Goal: Task Accomplishment & Management: Complete application form

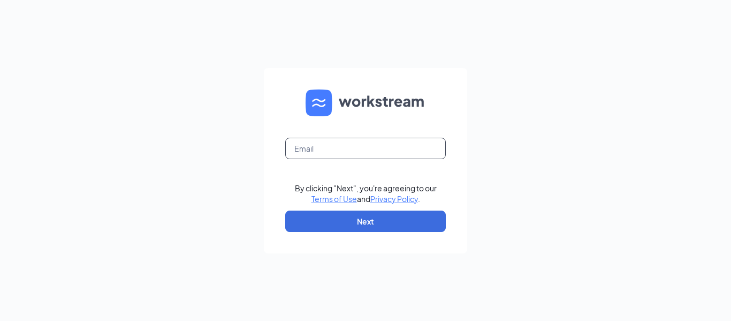
click at [390, 146] on input "text" at bounding box center [365, 148] width 161 height 21
type input "bmoreno0117@gmail.com"
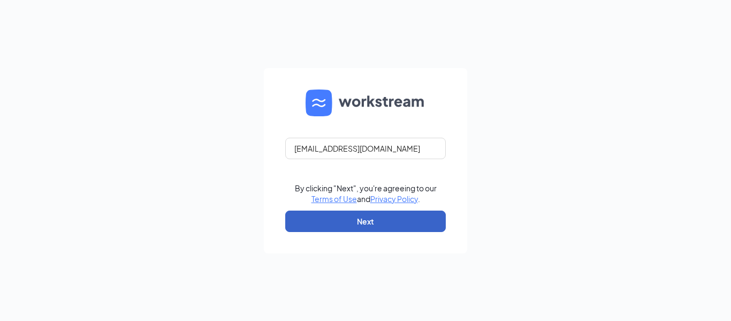
click at [366, 223] on button "Next" at bounding box center [365, 220] width 161 height 21
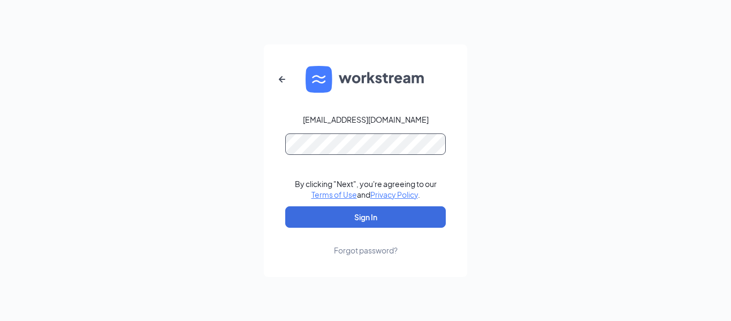
click at [285, 206] on button "Sign In" at bounding box center [365, 216] width 161 height 21
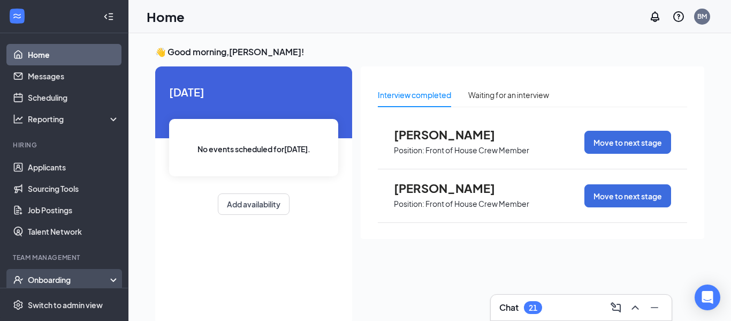
click at [78, 282] on div "Onboarding" at bounding box center [69, 279] width 82 height 11
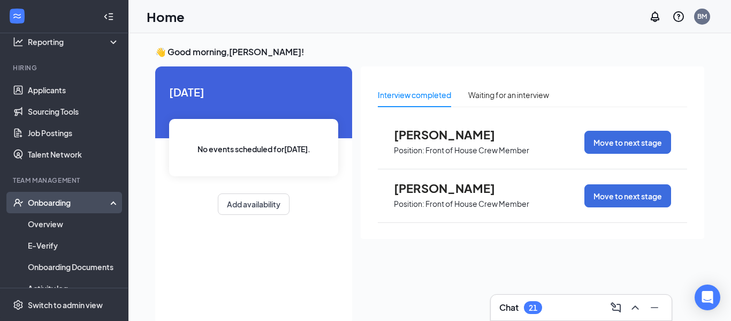
scroll to position [79, 0]
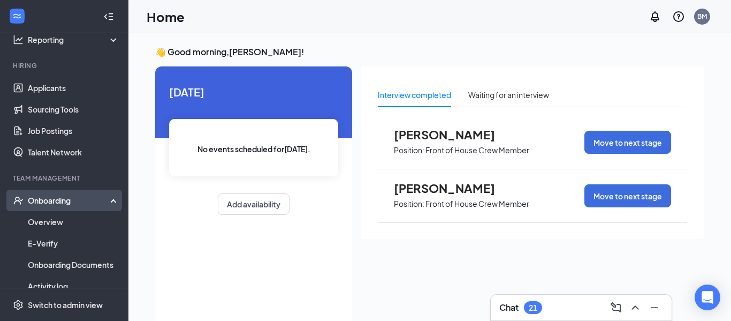
click at [52, 204] on div "Onboarding" at bounding box center [69, 200] width 82 height 11
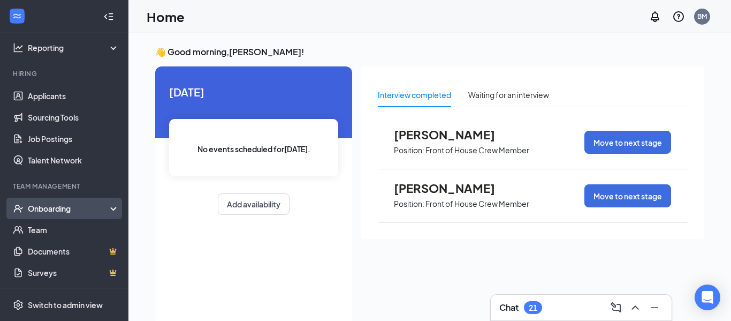
scroll to position [71, 0]
click at [49, 202] on div "Onboarding" at bounding box center [64, 208] width 128 height 21
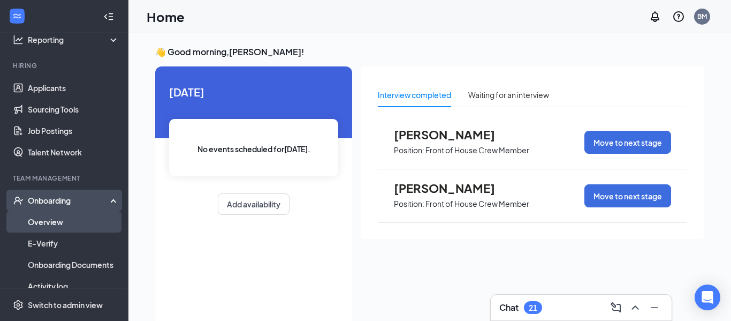
click at [48, 216] on link "Overview" at bounding box center [74, 221] width 92 height 21
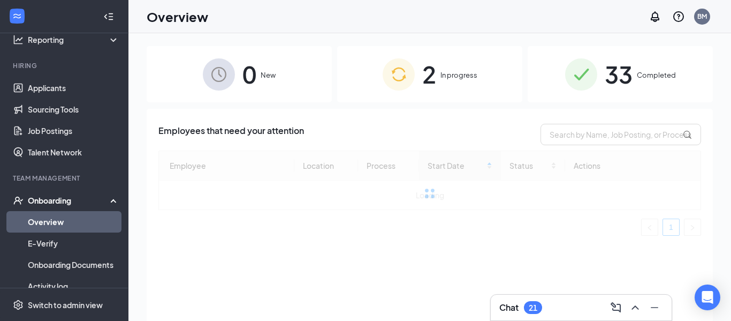
click at [398, 90] on div "2 In progress" at bounding box center [429, 74] width 185 height 56
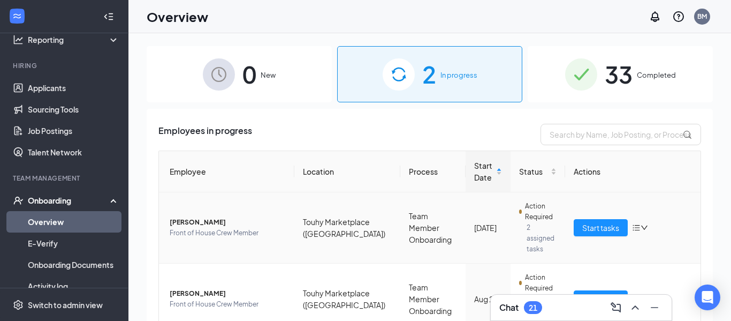
scroll to position [29, 0]
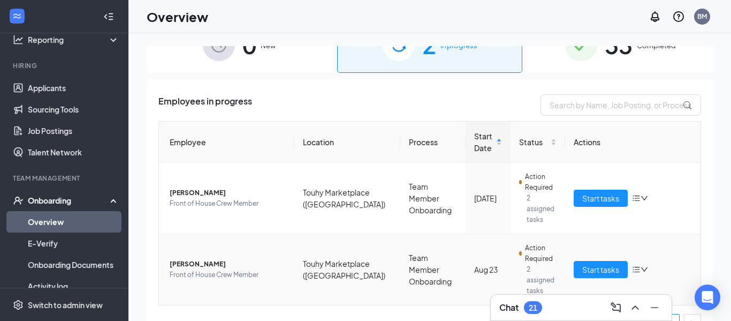
click at [200, 259] on span "[PERSON_NAME]" at bounding box center [228, 264] width 116 height 11
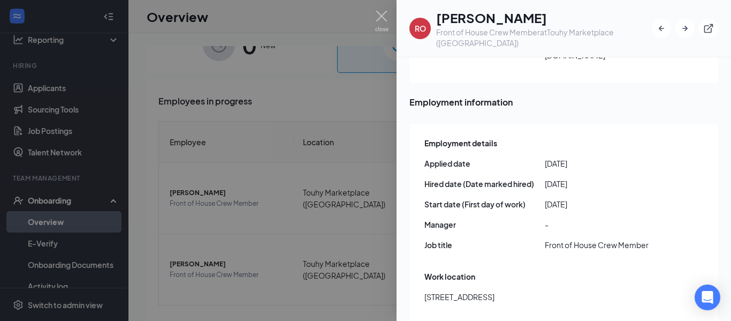
scroll to position [464, 0]
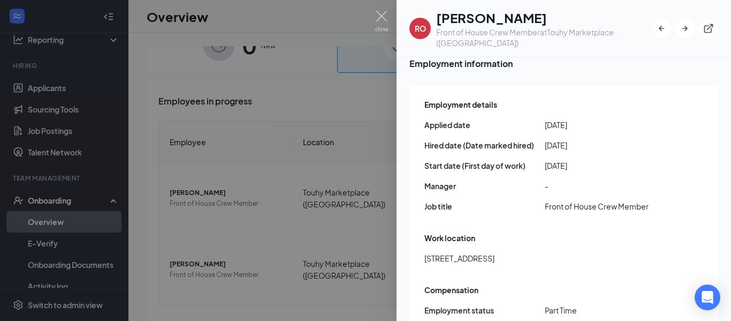
click at [394, 29] on div at bounding box center [365, 160] width 731 height 321
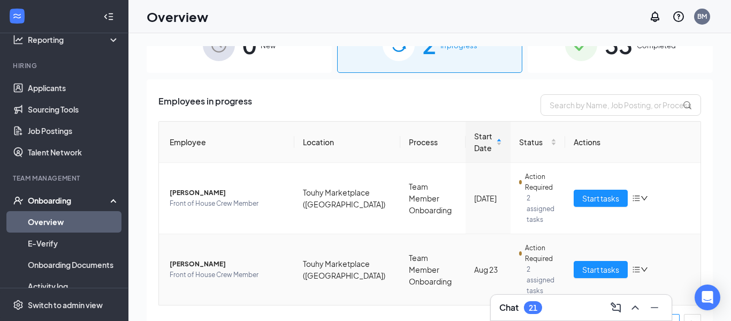
click at [589, 264] on td "Start tasks" at bounding box center [632, 269] width 135 height 71
click at [588, 263] on span "Start tasks" at bounding box center [600, 269] width 37 height 12
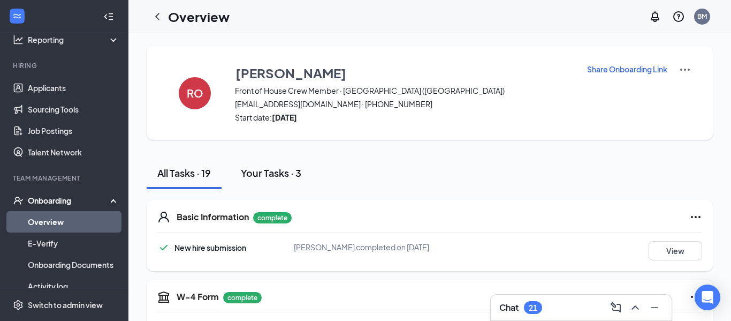
click at [288, 176] on div "Your Tasks · 3" at bounding box center [271, 172] width 60 height 13
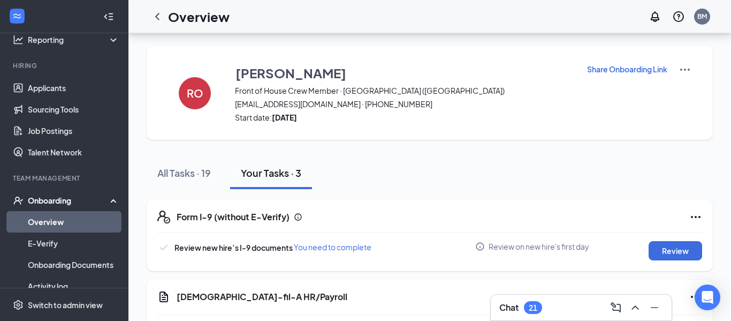
scroll to position [126, 0]
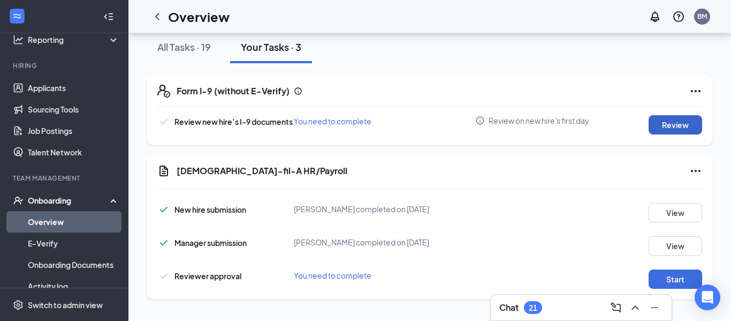
click at [673, 133] on button "Review" at bounding box center [676, 124] width 54 height 19
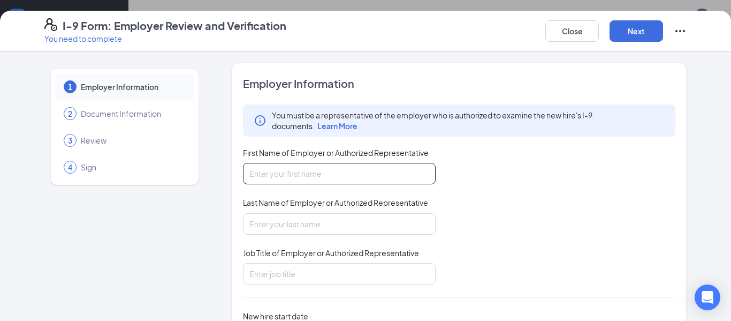
click at [397, 169] on input "First Name of Employer or Authorized Representative" at bounding box center [339, 173] width 193 height 21
type input "CFA"
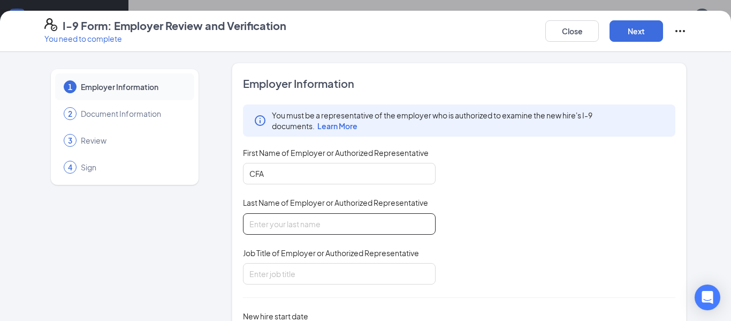
click at [320, 222] on input "Last Name of Employer or Authorized Representative" at bounding box center [339, 223] width 193 height 21
type input "[GEOGRAPHIC_DATA]"
click at [316, 259] on div "Job Title of Employer or Authorized Representative" at bounding box center [339, 255] width 193 height 16
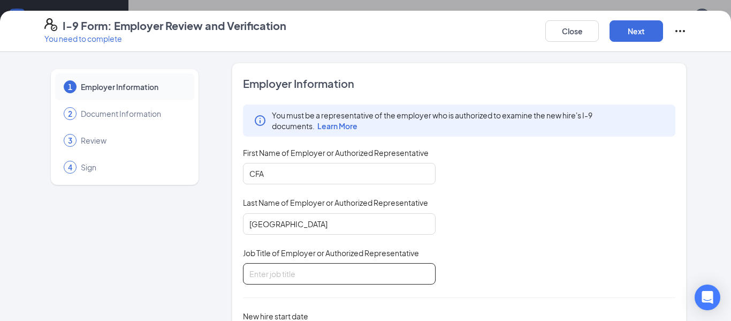
click at [309, 270] on input "Job Title of Employer or Authorized Representative" at bounding box center [339, 273] width 193 height 21
type input "hiring manager"
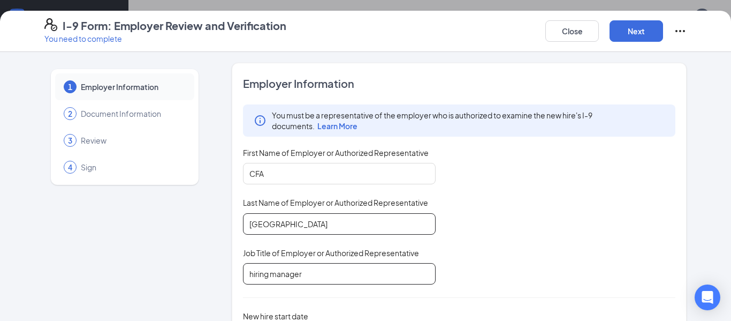
scroll to position [74, 0]
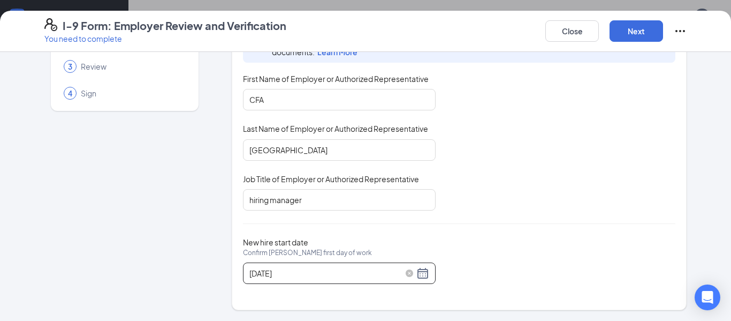
click at [423, 273] on div "[DATE]" at bounding box center [339, 273] width 180 height 13
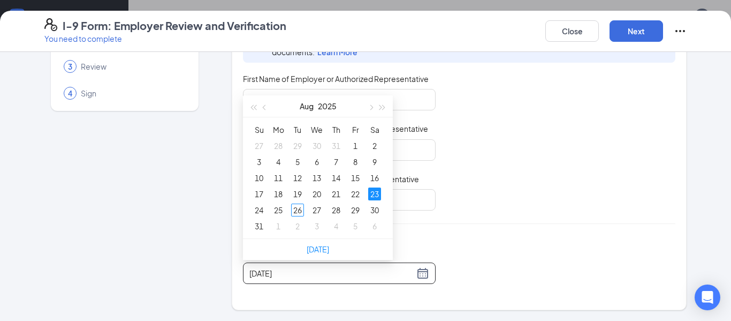
type input "[DATE]"
click at [645, 286] on div "Employer Information You must be a representative of the employer who is author…" at bounding box center [459, 149] width 432 height 294
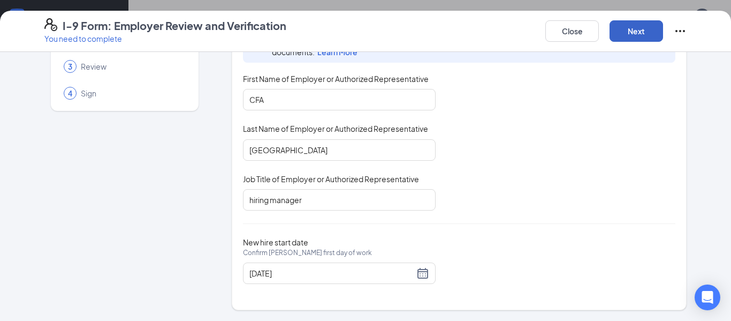
click at [631, 35] on button "Next" at bounding box center [637, 30] width 54 height 21
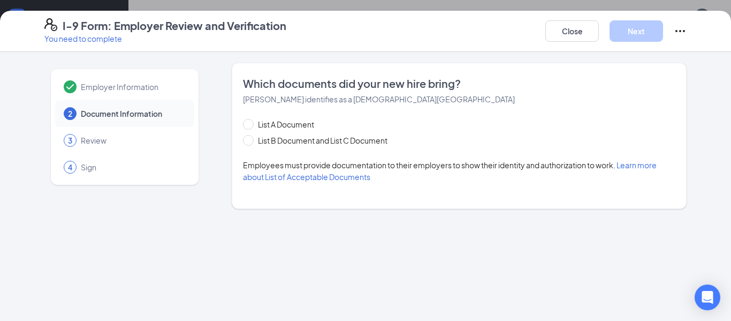
scroll to position [0, 0]
click at [255, 142] on span "List B Document and List C Document" at bounding box center [323, 140] width 138 height 12
click at [250, 142] on input "List B Document and List C Document" at bounding box center [246, 138] width 7 height 7
radio input "true"
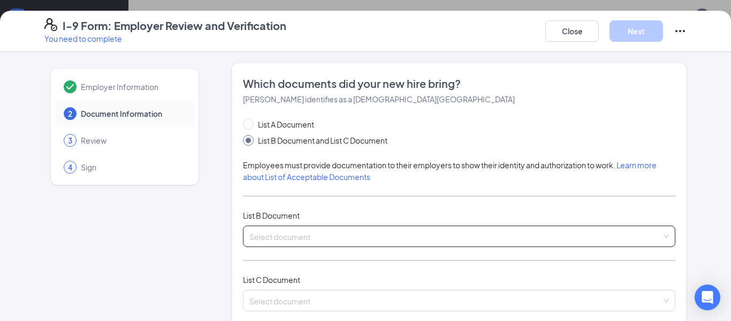
click at [350, 236] on input "search" at bounding box center [455, 234] width 412 height 16
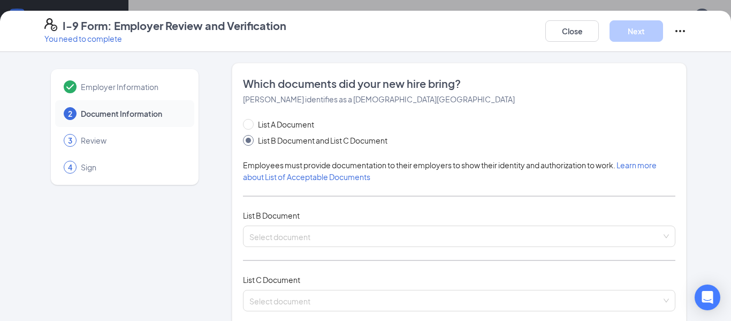
scroll to position [307, 0]
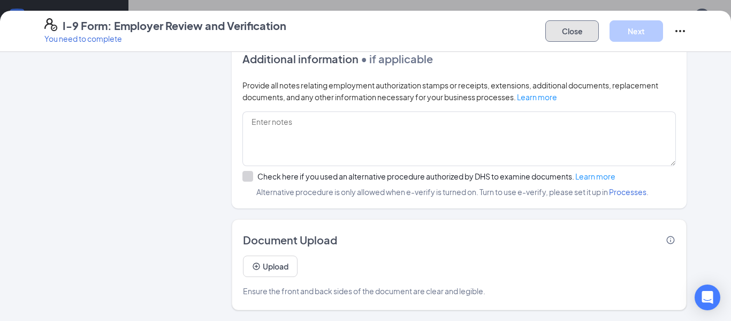
click at [572, 25] on button "Close" at bounding box center [572, 30] width 54 height 21
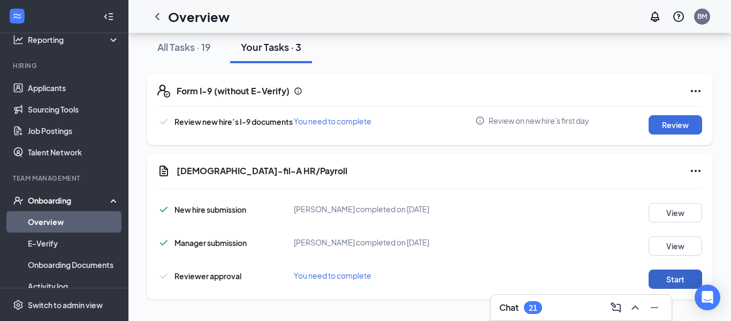
click at [669, 282] on button "Start" at bounding box center [676, 278] width 54 height 19
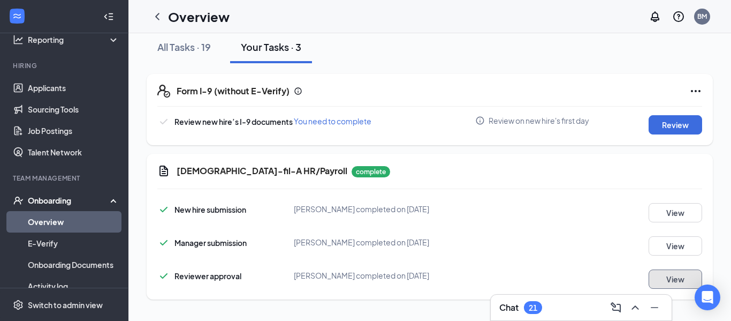
scroll to position [0, 0]
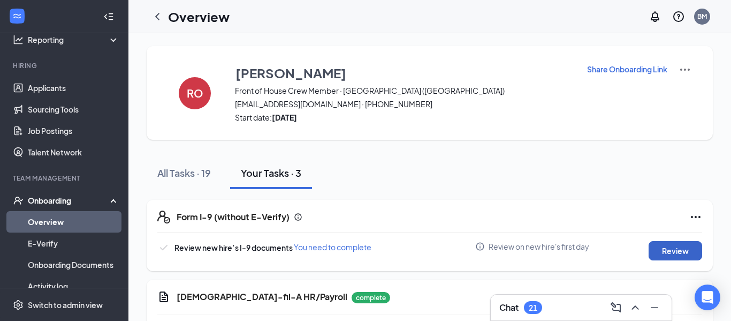
click at [661, 257] on button "Review" at bounding box center [676, 250] width 54 height 19
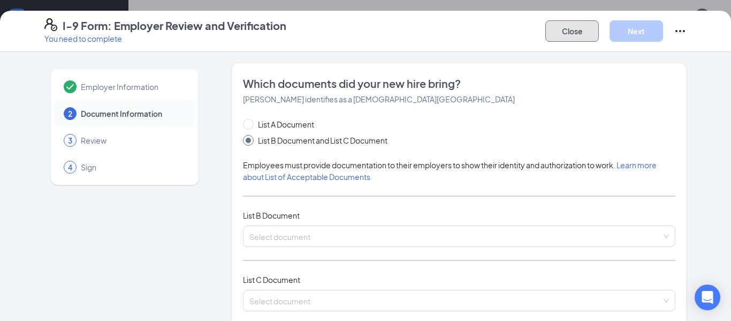
click at [577, 26] on button "Close" at bounding box center [572, 30] width 54 height 21
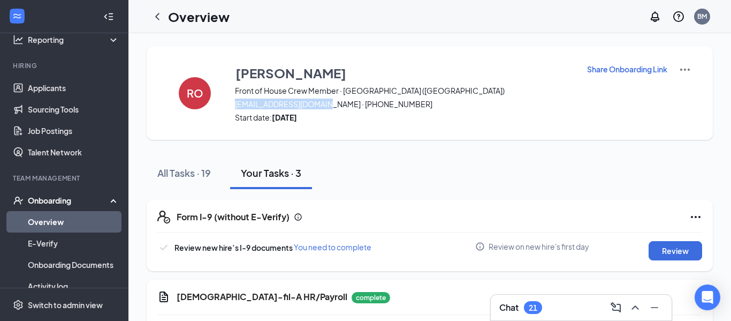
drag, startPoint x: 234, startPoint y: 104, endPoint x: 320, endPoint y: 104, distance: 85.6
click at [320, 104] on span "[EMAIL_ADDRESS][DOMAIN_NAME] · [PHONE_NUMBER]" at bounding box center [404, 103] width 338 height 11
copy span "[EMAIL_ADDRESS][DOMAIN_NAME]"
click at [320, 104] on span "[EMAIL_ADDRESS][DOMAIN_NAME] · [PHONE_NUMBER]" at bounding box center [404, 103] width 338 height 11
drag, startPoint x: 234, startPoint y: 104, endPoint x: 318, endPoint y: 102, distance: 84.1
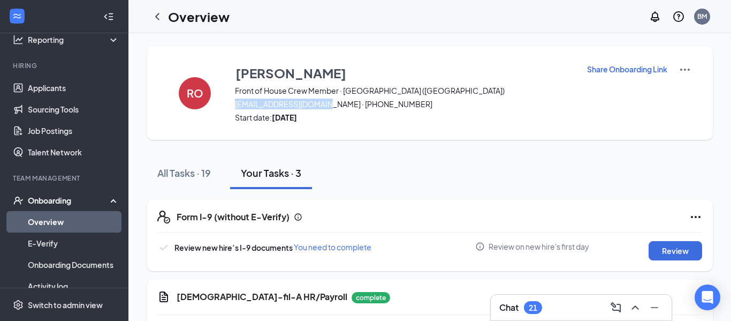
click at [318, 102] on span "[EMAIL_ADDRESS][DOMAIN_NAME] · [PHONE_NUMBER]" at bounding box center [404, 103] width 338 height 11
